Goal: Task Accomplishment & Management: Use online tool/utility

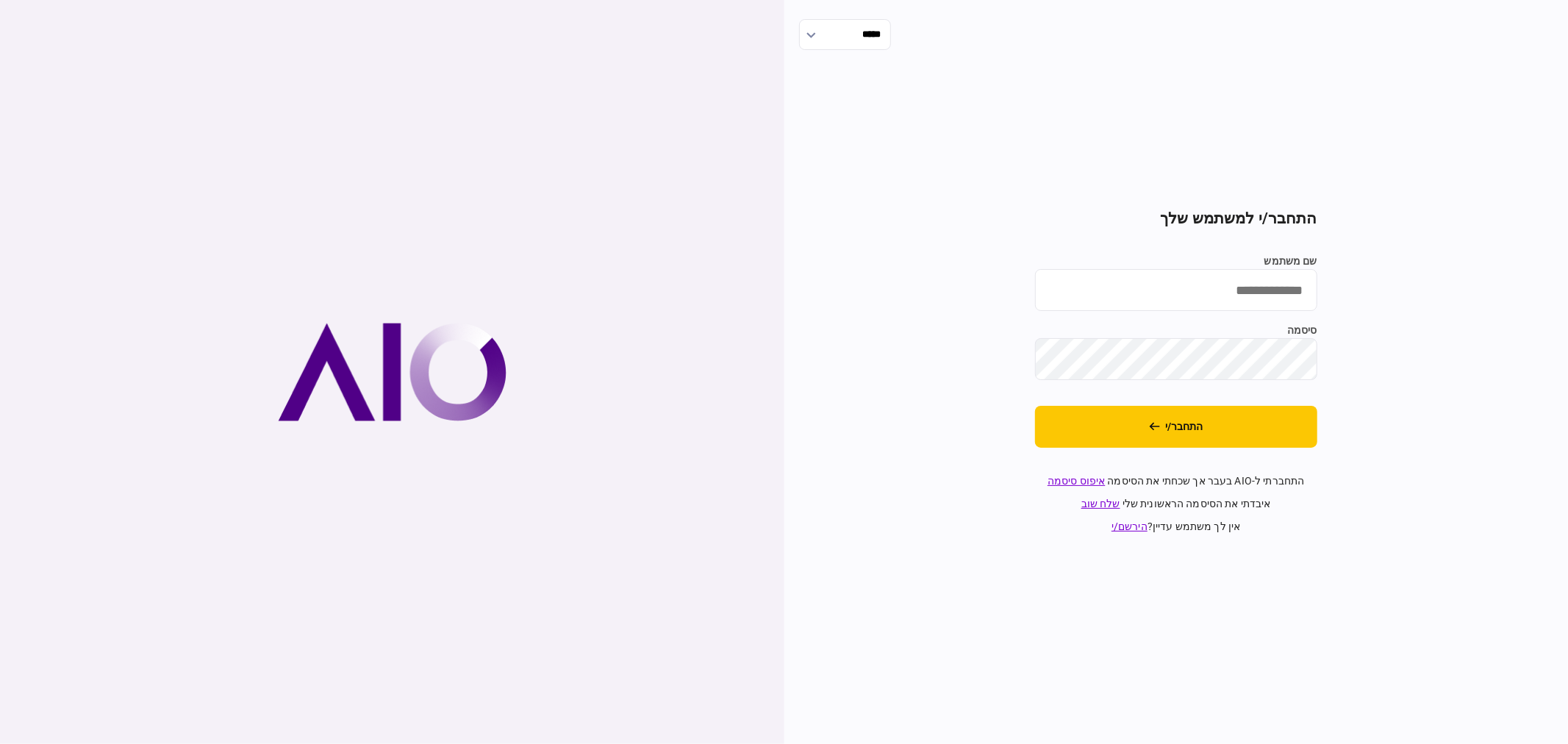
type input "**********"
click at [1077, 438] on button "התחבר/י" at bounding box center [1177, 426] width 282 height 42
